Goal: Information Seeking & Learning: Learn about a topic

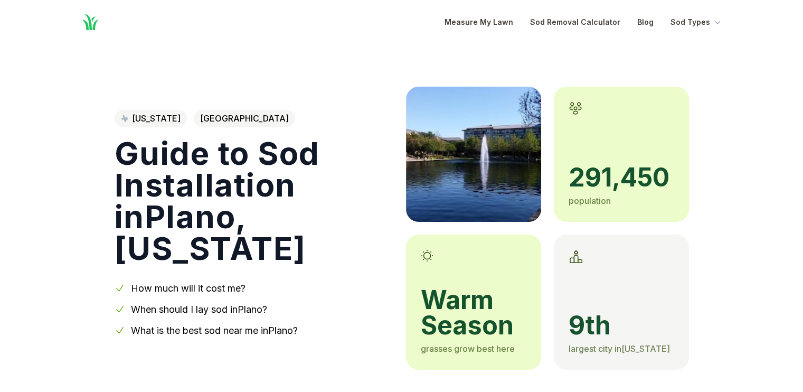
click at [208, 282] on link "How much will it cost me?" at bounding box center [188, 287] width 115 height 11
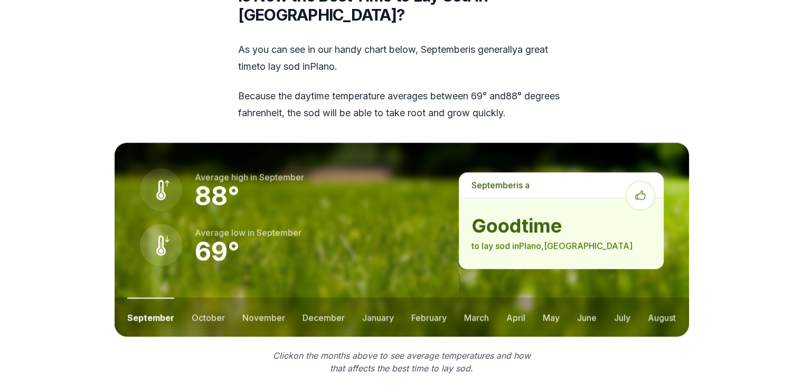
scroll to position [1353, 0]
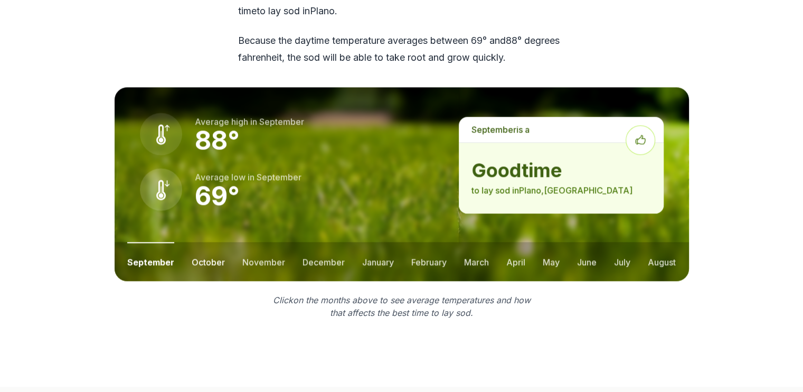
click at [207, 242] on button "october" at bounding box center [208, 261] width 33 height 39
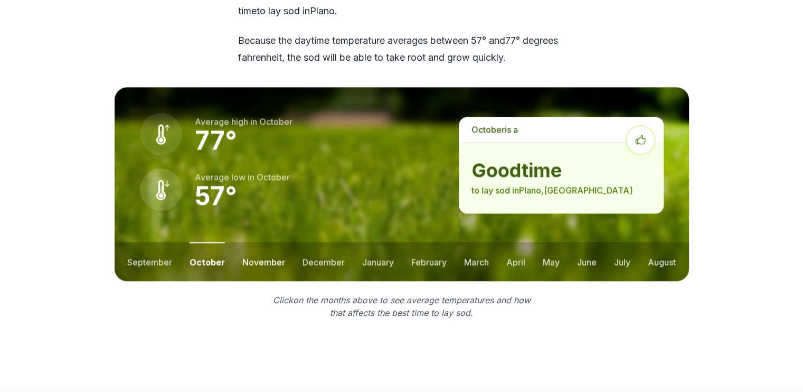
click at [249, 242] on button "november" at bounding box center [263, 261] width 43 height 39
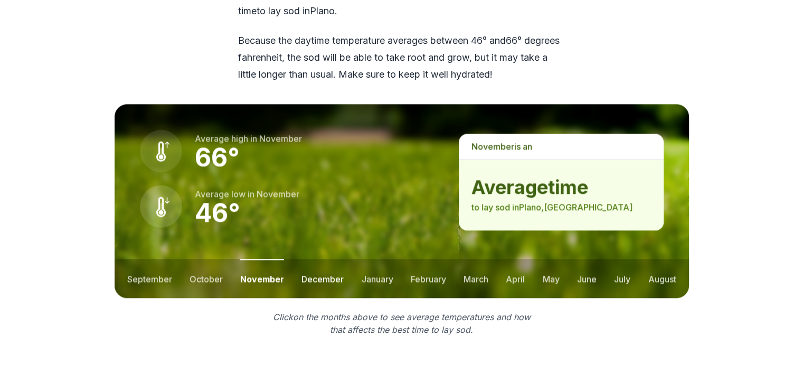
click at [312, 259] on button "december" at bounding box center [322, 278] width 42 height 39
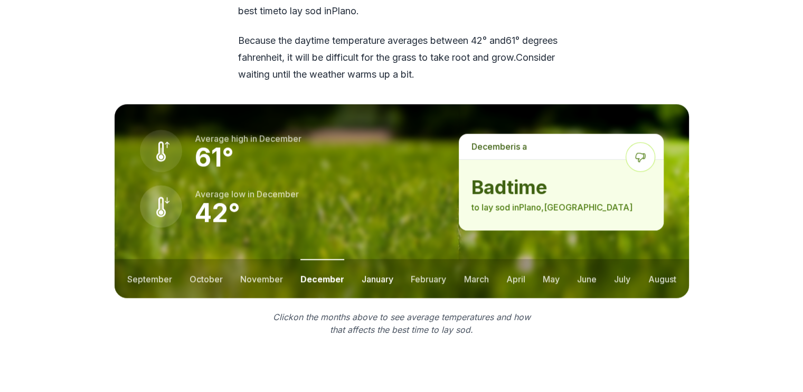
click at [388, 260] on button "january" at bounding box center [377, 278] width 32 height 39
click at [475, 261] on button "march" at bounding box center [476, 278] width 25 height 39
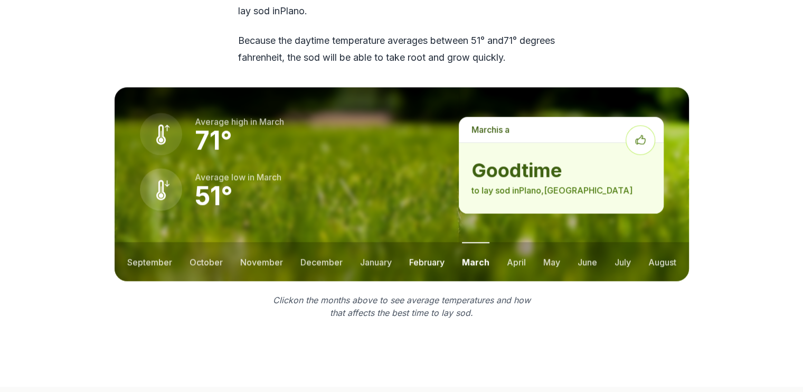
click at [422, 244] on button "february" at bounding box center [426, 261] width 35 height 39
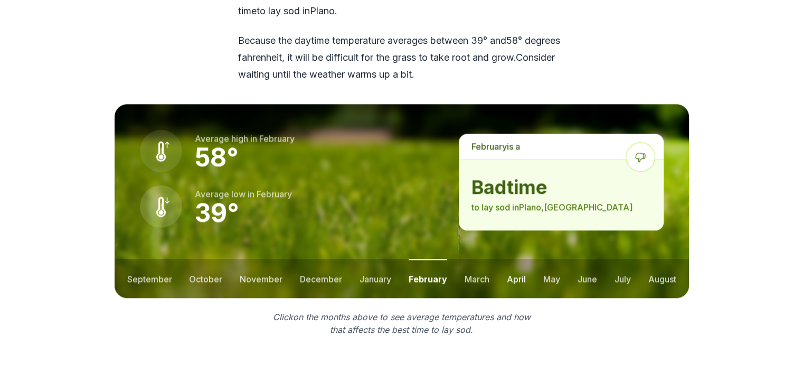
click at [516, 260] on button "april" at bounding box center [516, 278] width 19 height 39
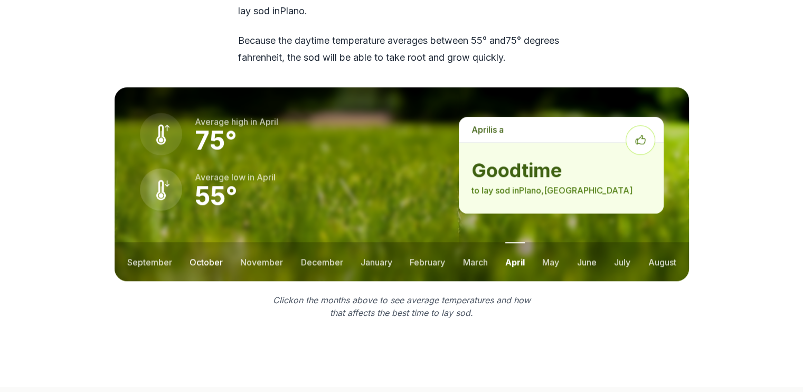
click at [213, 242] on button "october" at bounding box center [205, 261] width 33 height 39
click at [257, 243] on button "november" at bounding box center [263, 261] width 43 height 39
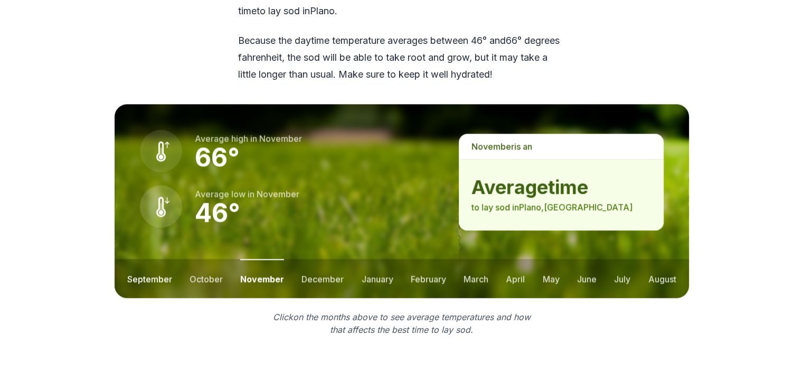
click at [136, 259] on button "september" at bounding box center [149, 278] width 45 height 39
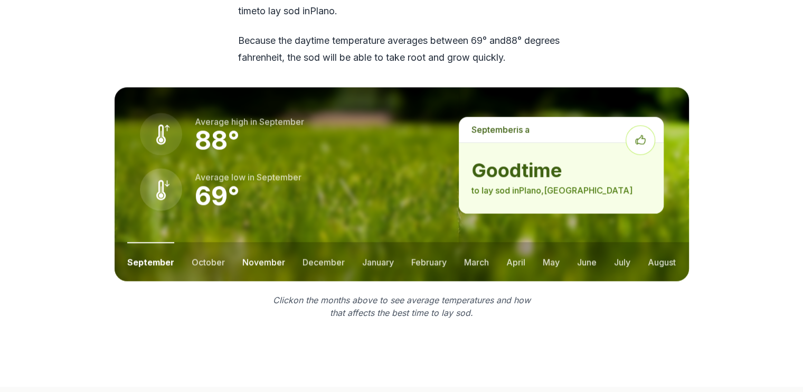
click at [262, 242] on button "november" at bounding box center [263, 261] width 43 height 39
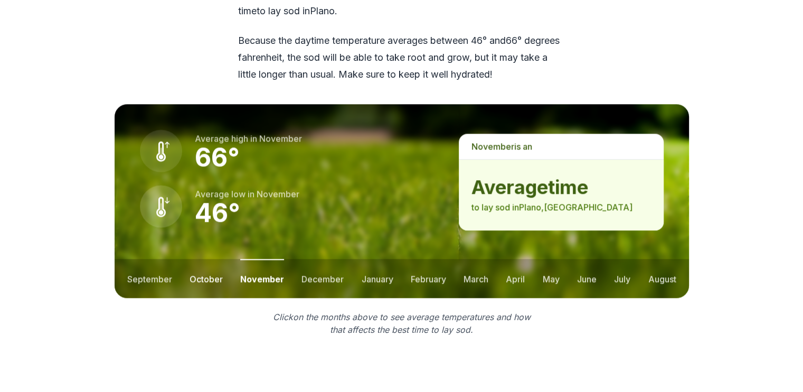
click at [208, 259] on button "october" at bounding box center [205, 278] width 33 height 39
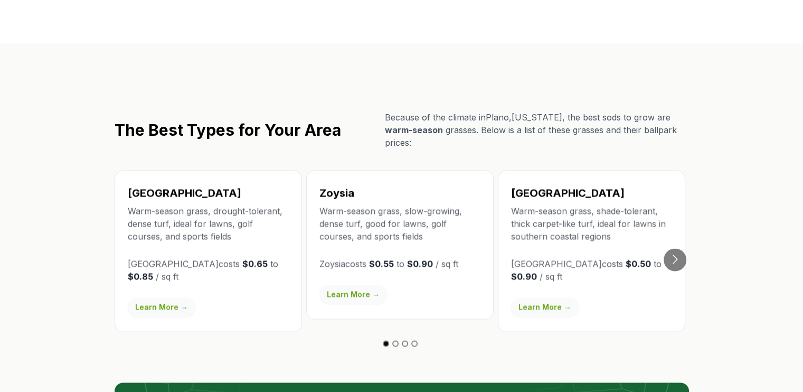
scroll to position [1811, 0]
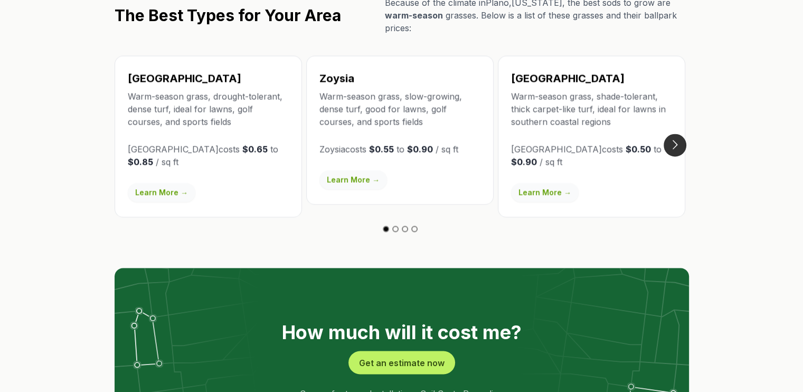
click at [674, 133] on button "Go to next slide" at bounding box center [674, 144] width 23 height 23
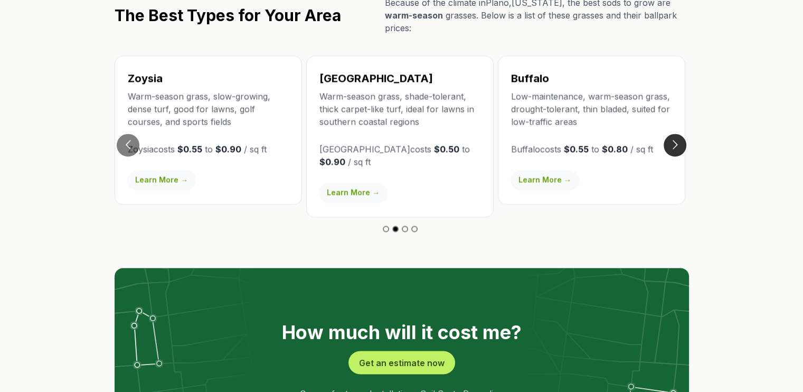
click at [674, 133] on button "Go to next slide" at bounding box center [674, 144] width 23 height 23
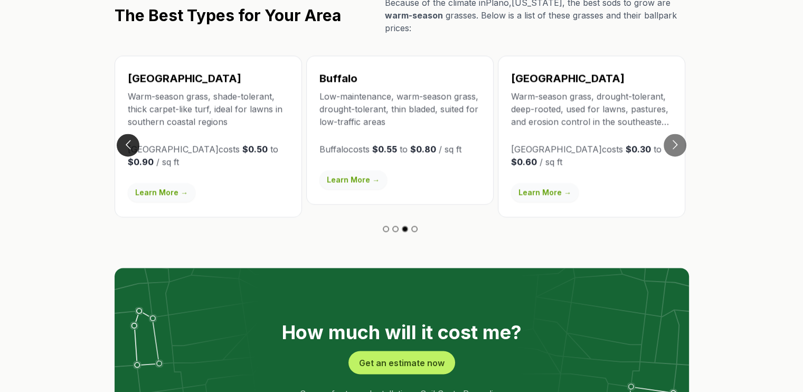
click at [123, 133] on button "Go to previous slide" at bounding box center [128, 144] width 23 height 23
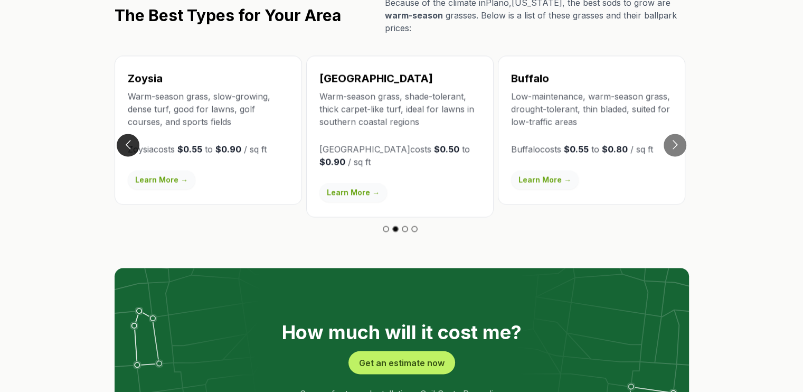
click at [123, 133] on button "Go to previous slide" at bounding box center [128, 144] width 23 height 23
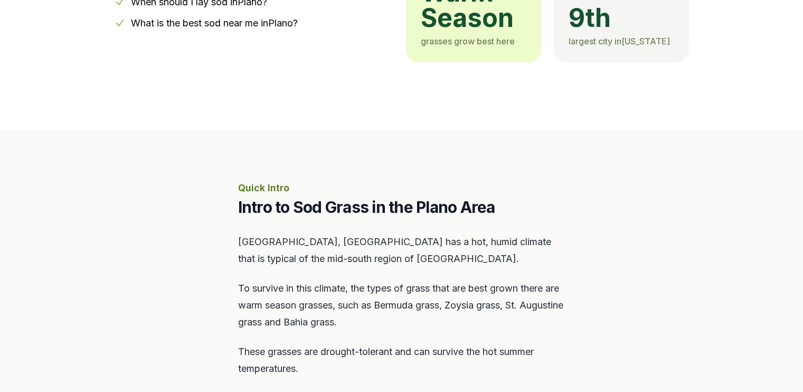
scroll to position [7, 0]
